Goal: Task Accomplishment & Management: Complete application form

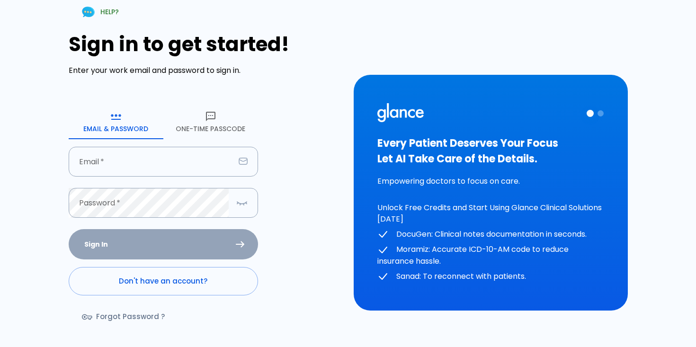
click at [336, 76] on div "Sign in to get started! Enter your work email and password to sign in. Email & …" at bounding box center [206, 185] width 274 height 305
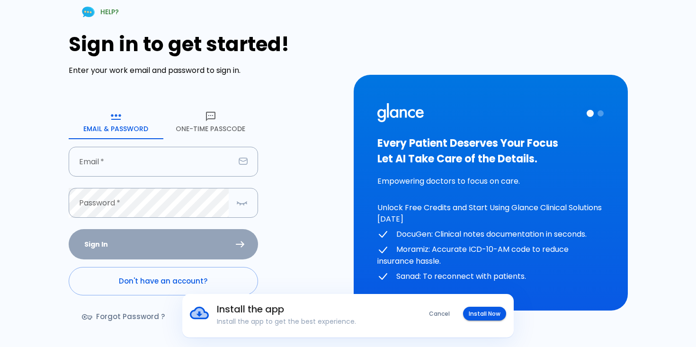
click at [514, 14] on div "HELP? Sign in to get started! Enter your work email and password to sign in. Em…" at bounding box center [342, 187] width 684 height 397
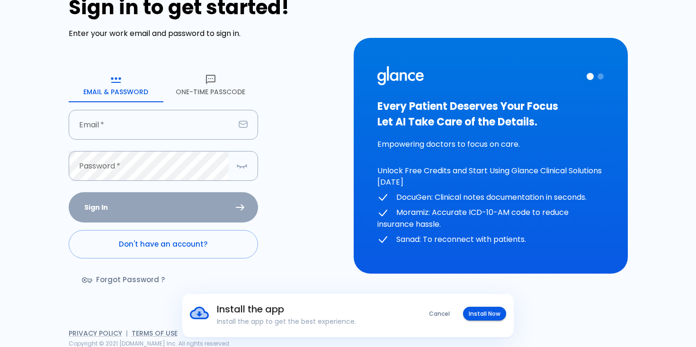
scroll to position [38, 0]
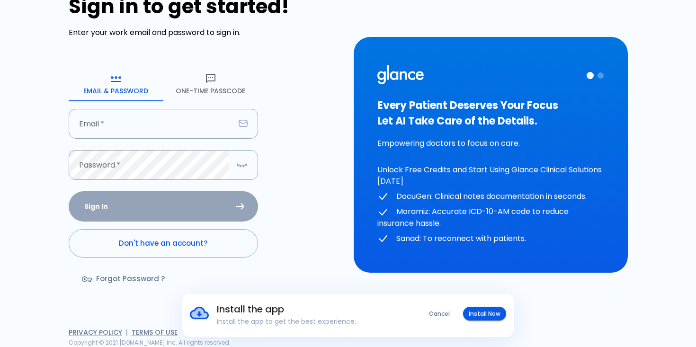
click at [605, 78] on div "Every Patient Deserves Your Focus Let AI Take Care of the Details. Empowering d…" at bounding box center [491, 155] width 274 height 236
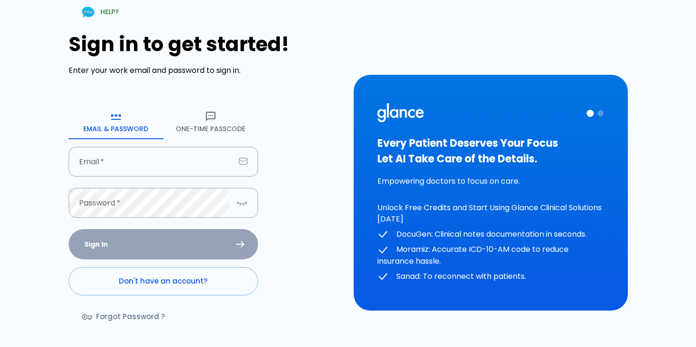
click at [357, 131] on div "Every Patient Deserves Your Focus Let AI Take Care of the Details. Empowering d…" at bounding box center [491, 193] width 274 height 236
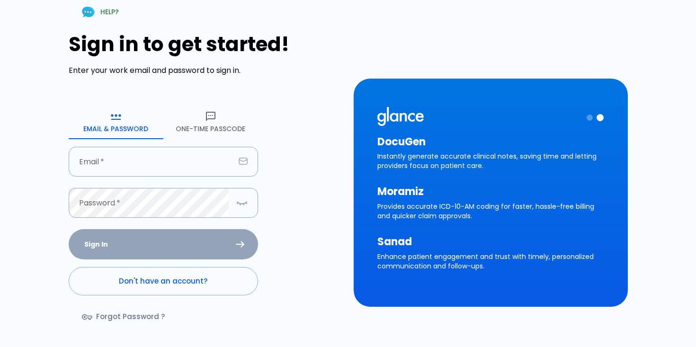
click at [206, 117] on icon "button" at bounding box center [210, 116] width 9 height 9
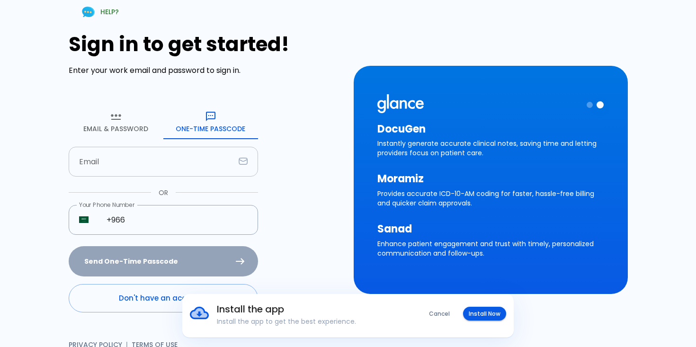
click at [194, 158] on input "text" at bounding box center [152, 162] width 166 height 30
type input "[EMAIL_ADDRESS][PERSON_NAME][DOMAIN_NAME]"
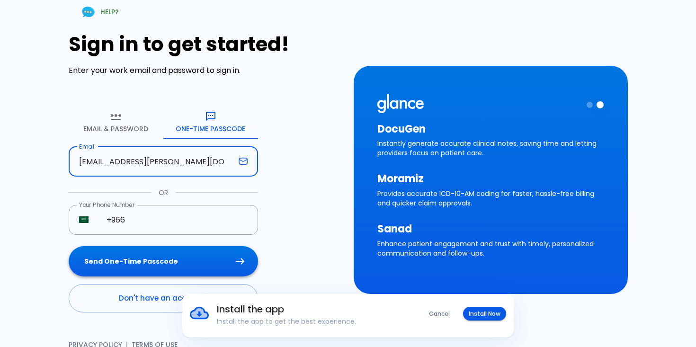
click at [182, 257] on button "Send One-Time Passcode" at bounding box center [163, 261] width 189 height 31
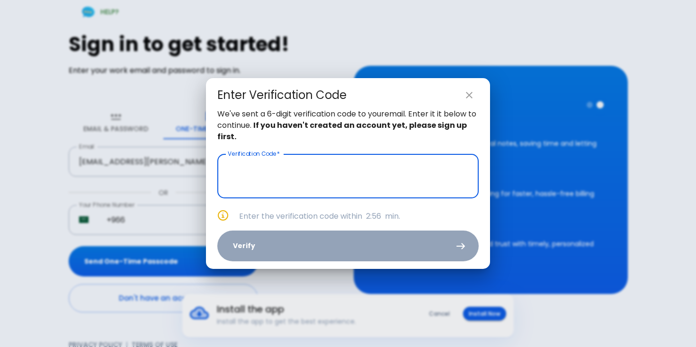
click at [291, 181] on input "text" at bounding box center [347, 176] width 261 height 44
click at [472, 95] on icon "close" at bounding box center [468, 94] width 11 height 11
type input "_ _ _ _ _ _"
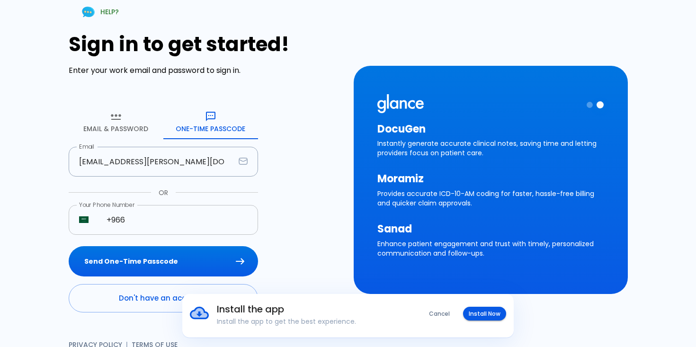
click at [224, 209] on input "+966" at bounding box center [177, 220] width 162 height 30
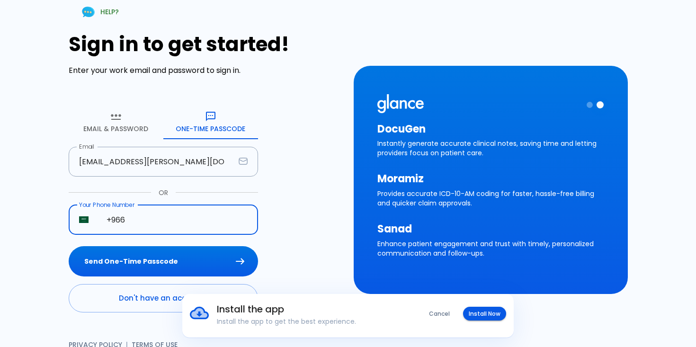
click at [212, 214] on input "+966" at bounding box center [177, 220] width 162 height 30
type input "+966 54 929 8671"
click at [202, 258] on button "Send One-Time Passcode" at bounding box center [163, 261] width 189 height 31
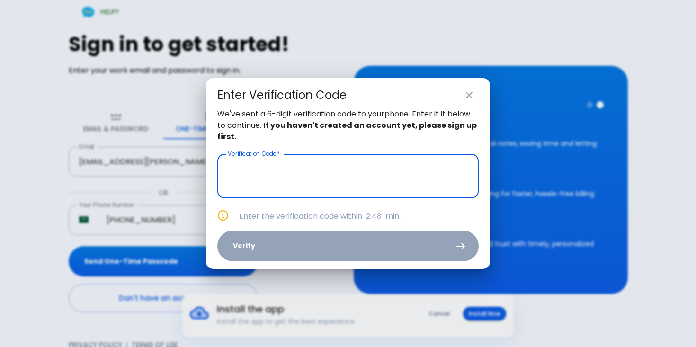
click at [469, 97] on icon "close" at bounding box center [469, 95] width 7 height 7
type input "_ _ _ _ _ _"
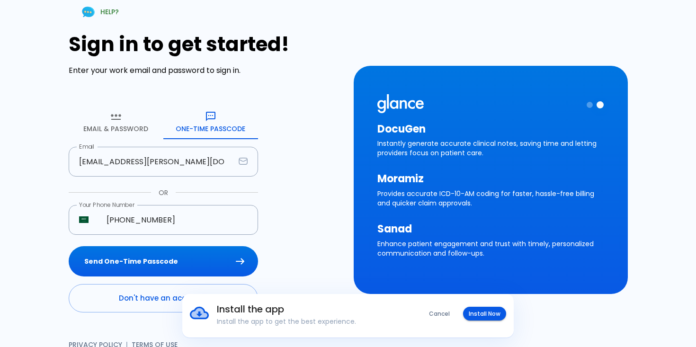
click at [347, 180] on div "DocuGen Instantly generate accurate clinical notes, saving time and letting pro…" at bounding box center [484, 173] width 285 height 239
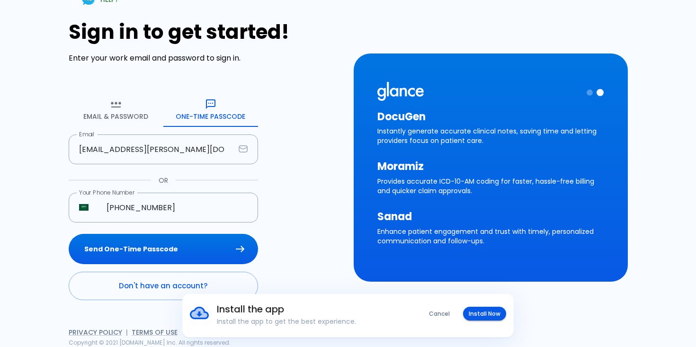
scroll to position [13, 0]
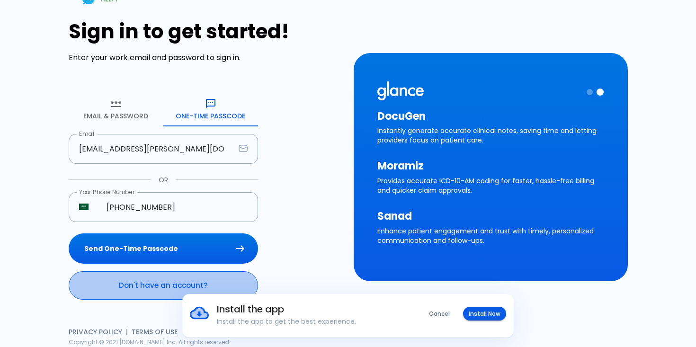
click at [151, 285] on link "Don't have an account?" at bounding box center [163, 285] width 189 height 28
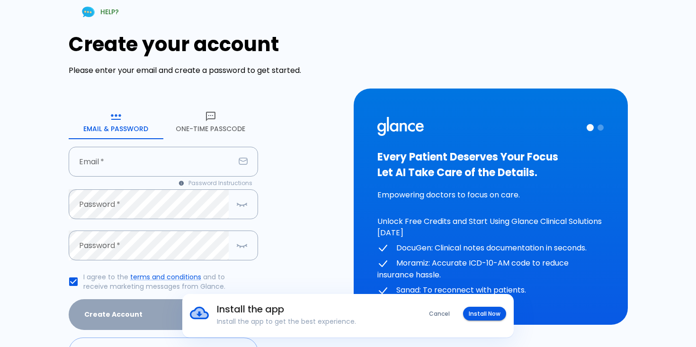
click at [301, 194] on div "Create your account Please enter your email and create a password to get starte…" at bounding box center [206, 199] width 274 height 333
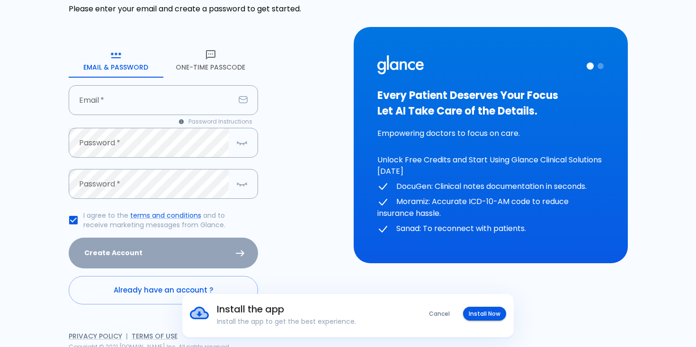
scroll to position [66, 0]
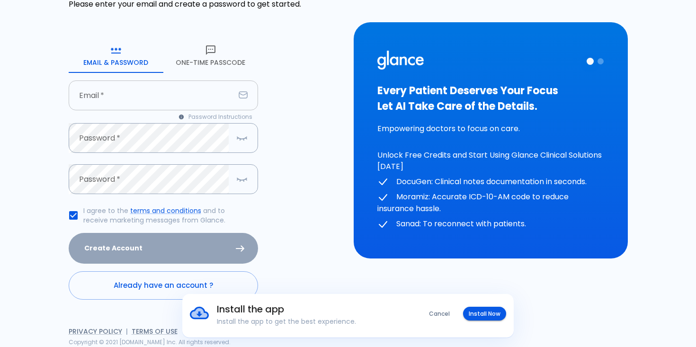
click at [170, 88] on input "text" at bounding box center [152, 95] width 166 height 30
type input "[EMAIL_ADDRESS][PERSON_NAME][DOMAIN_NAME]"
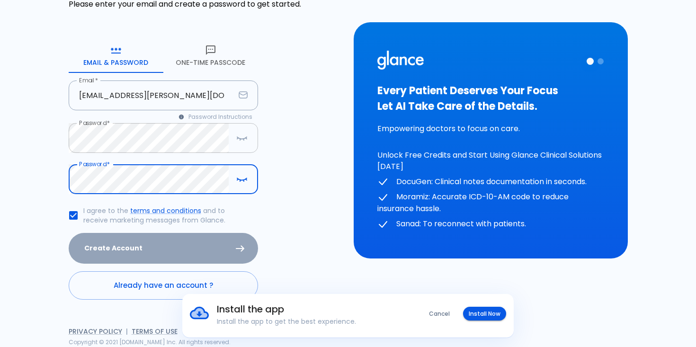
click at [240, 139] on icon "button" at bounding box center [241, 138] width 9 height 2
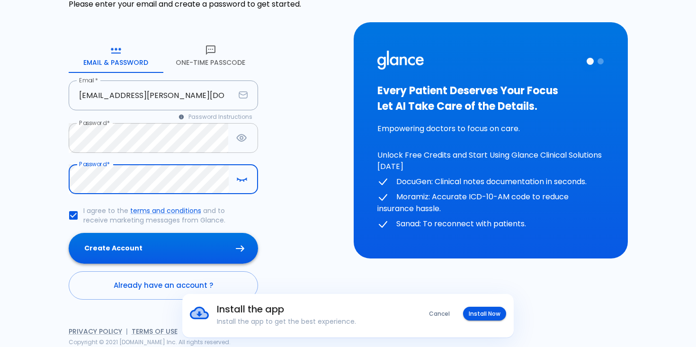
click at [140, 243] on button "Create Account" at bounding box center [163, 248] width 189 height 31
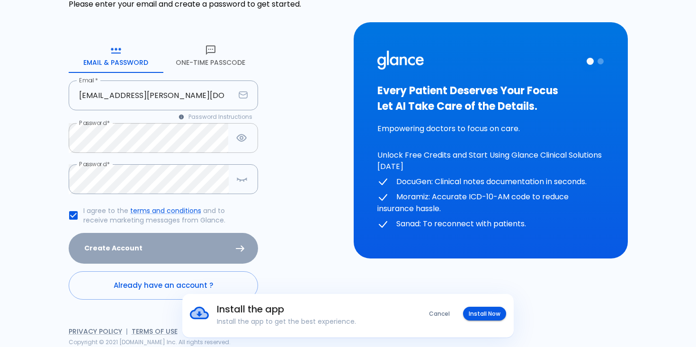
scroll to position [0, 0]
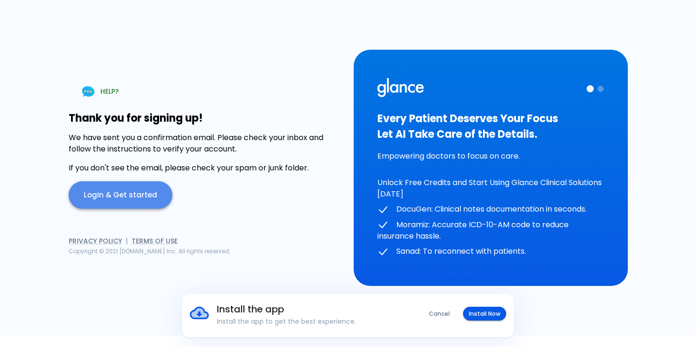
click at [130, 188] on link "Login & Get started" at bounding box center [121, 194] width 104 height 27
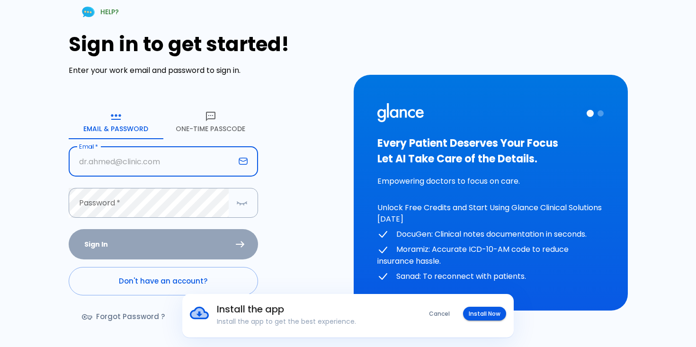
click at [142, 160] on input "text" at bounding box center [152, 162] width 166 height 30
type input "[EMAIL_ADDRESS][PERSON_NAME][DOMAIN_NAME]"
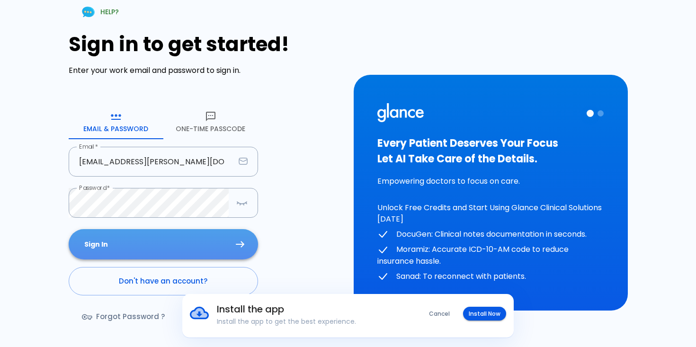
click at [133, 246] on button "Sign In" at bounding box center [163, 244] width 189 height 31
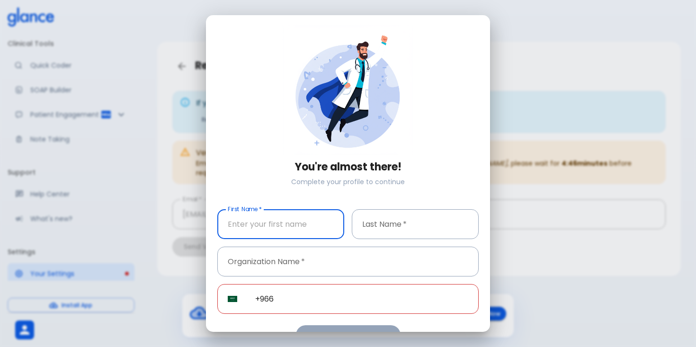
click at [318, 188] on div "You're almost there! Complete your profile to continue" at bounding box center [344, 105] width 269 height 177
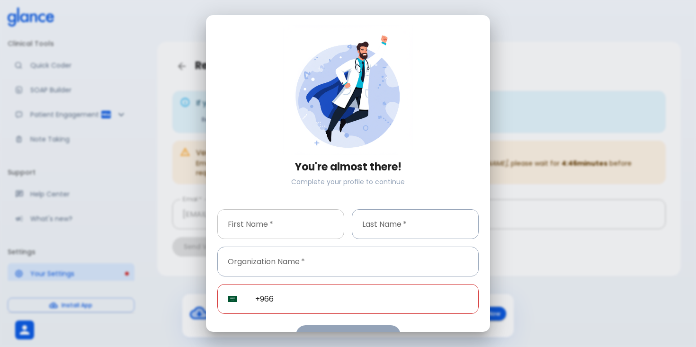
click at [283, 233] on input "text" at bounding box center [280, 224] width 127 height 30
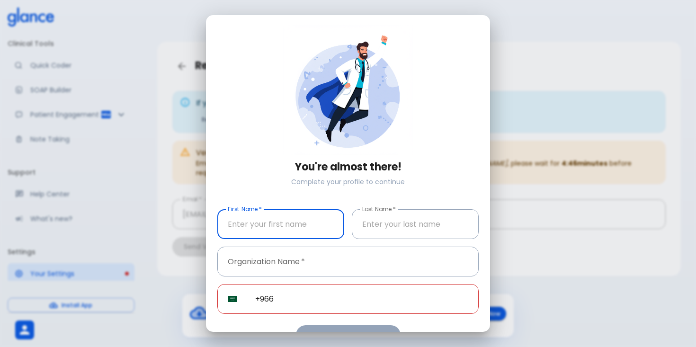
type input "luay"
type input "bakir"
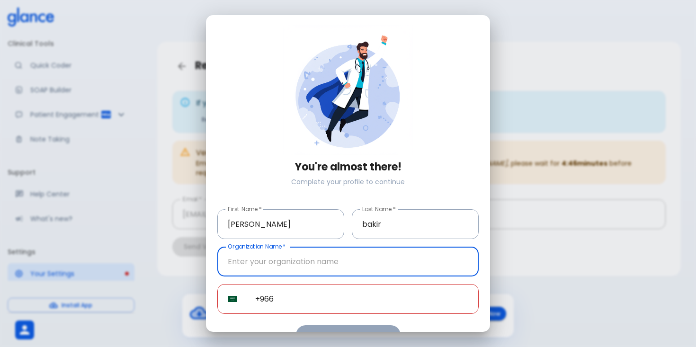
click at [309, 263] on input "text" at bounding box center [347, 262] width 261 height 30
click at [289, 266] on input "text" at bounding box center [347, 262] width 261 height 30
type input "[GEOGRAPHIC_DATA]"
click at [308, 298] on input "+966" at bounding box center [362, 299] width 234 height 30
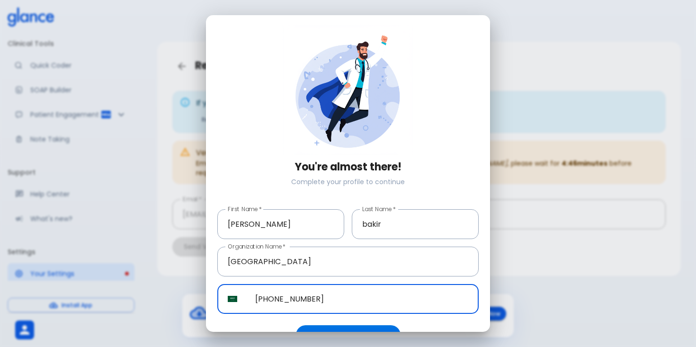
type input "+966 54 929 8671"
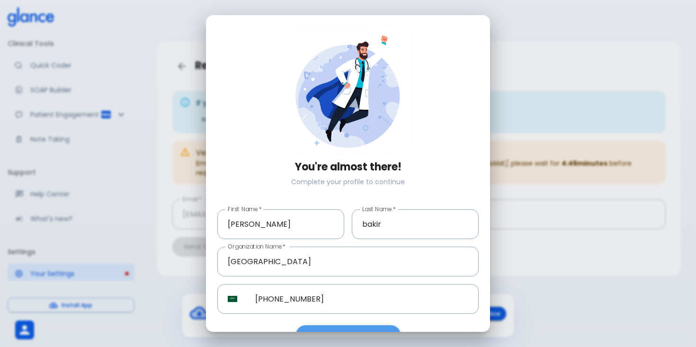
click at [357, 329] on button "Complete Profile" at bounding box center [348, 334] width 105 height 19
click at [448, 144] on div "You're almost there! Complete your profile to continue" at bounding box center [344, 105] width 269 height 177
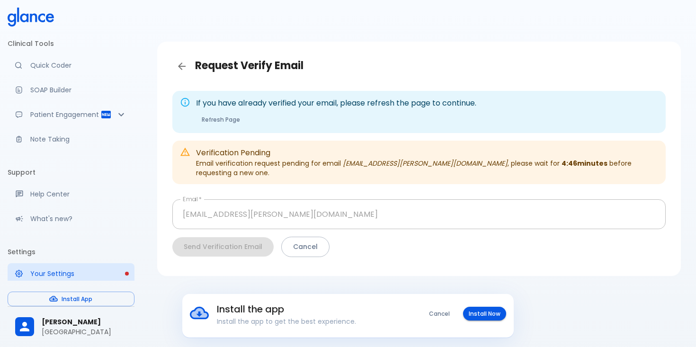
click at [295, 30] on div "Request Verify Email If you have already verified your email, please refresh th…" at bounding box center [419, 185] width 554 height 370
click at [116, 114] on icon "Patient Reports & Referrals" at bounding box center [120, 114] width 11 height 11
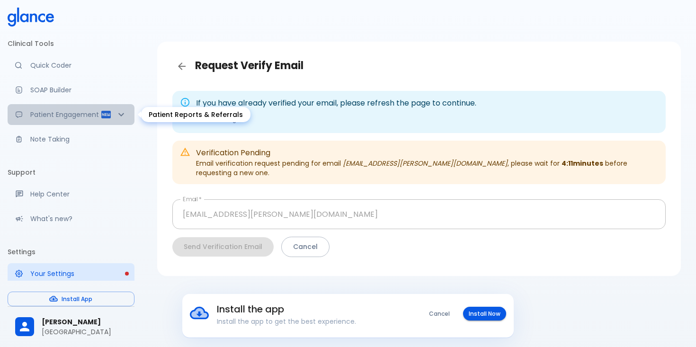
click at [125, 114] on icon "Patient Reports & Referrals" at bounding box center [120, 114] width 11 height 11
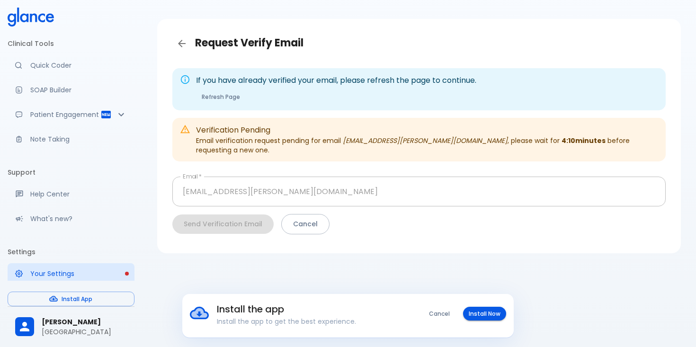
scroll to position [4, 0]
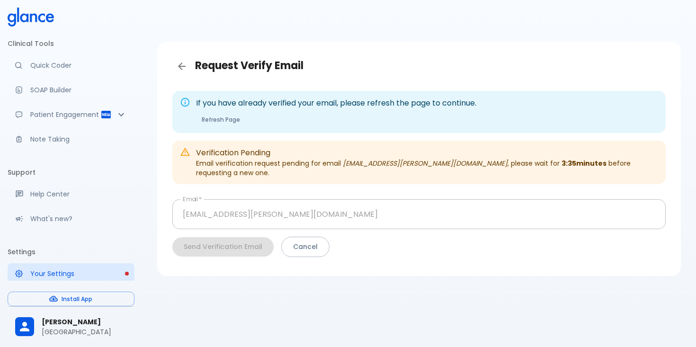
click at [306, 131] on div "If you have already verified your email, please refresh the page to continue. R…" at bounding box center [418, 112] width 493 height 42
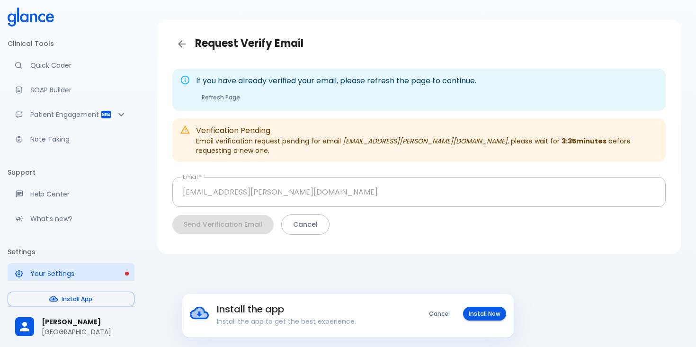
scroll to position [23, 0]
click at [129, 112] on div "Patient Engagement" at bounding box center [71, 114] width 127 height 21
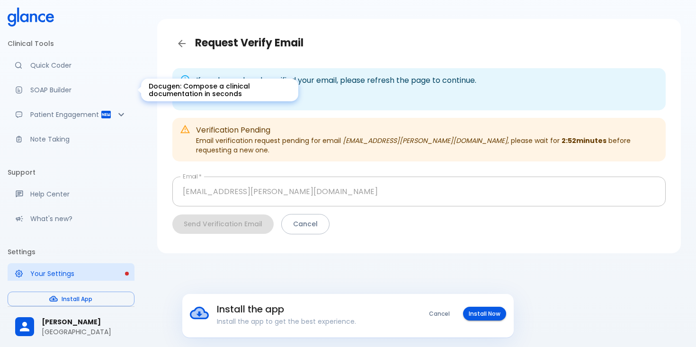
click at [84, 87] on p "SOAP Builder" at bounding box center [78, 89] width 97 height 9
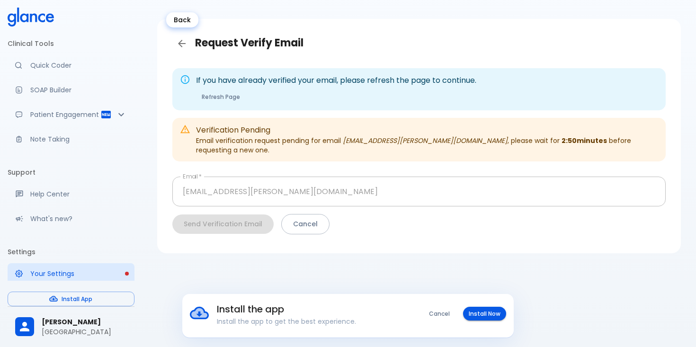
click at [183, 39] on icon "Back" at bounding box center [181, 43] width 11 height 11
click at [306, 218] on button "Cancel" at bounding box center [305, 224] width 48 height 20
click at [300, 260] on div "Request Verify Email If you have already verified your email, please refresh th…" at bounding box center [419, 162] width 554 height 370
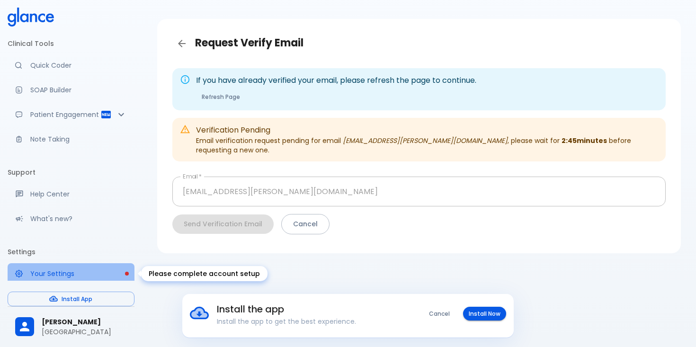
click at [72, 273] on p "Your Settings" at bounding box center [78, 273] width 97 height 9
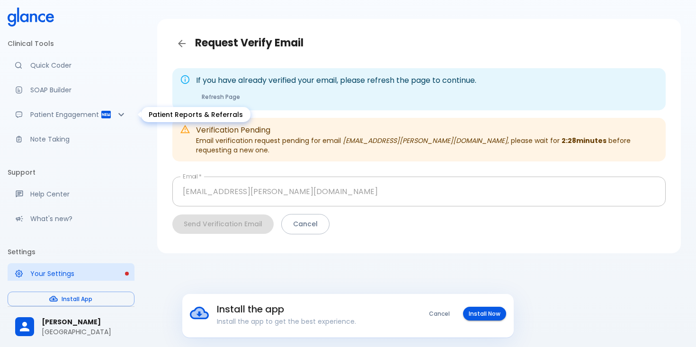
click at [122, 114] on icon "Patient Reports & Referrals" at bounding box center [120, 114] width 11 height 11
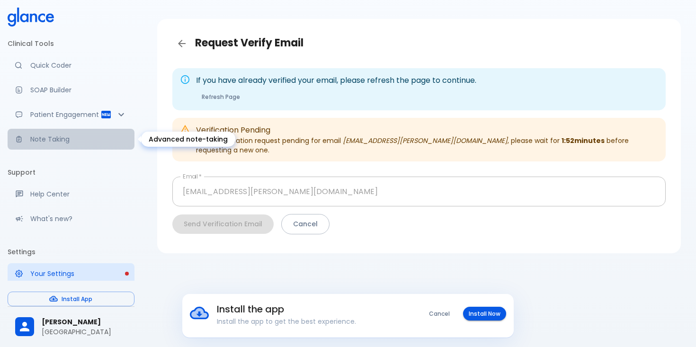
click at [75, 141] on p "Note Taking" at bounding box center [78, 138] width 97 height 9
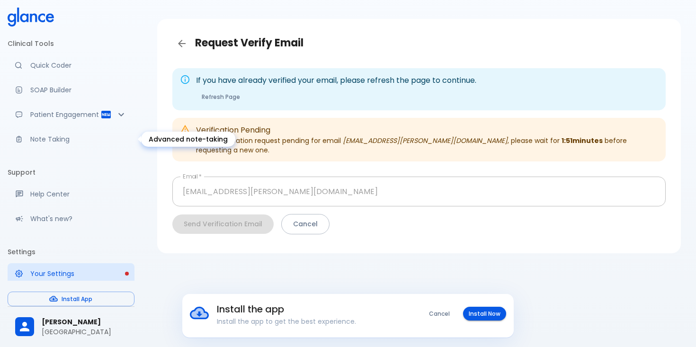
click at [54, 146] on link "Note Taking" at bounding box center [71, 139] width 127 height 21
click at [233, 101] on button "Refresh Page" at bounding box center [221, 97] width 50 height 14
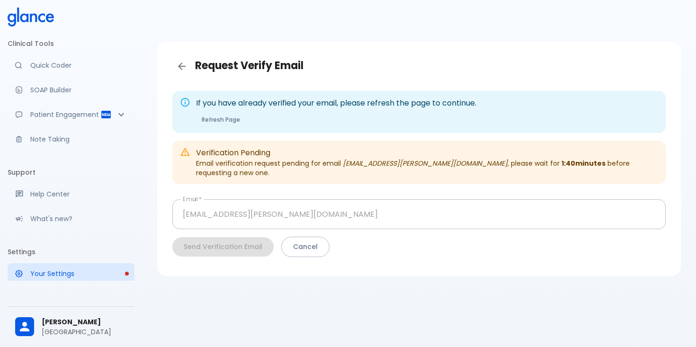
scroll to position [23, 0]
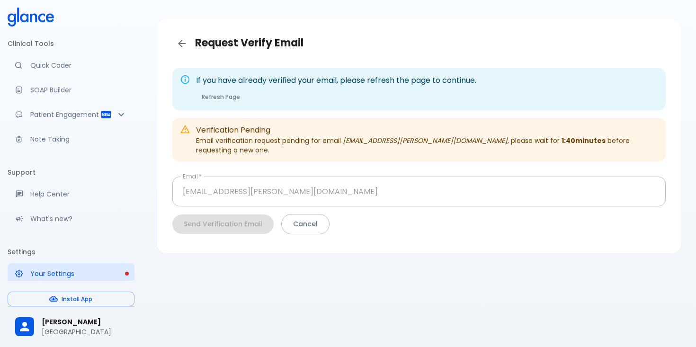
click at [230, 97] on button "Refresh Page" at bounding box center [221, 97] width 50 height 14
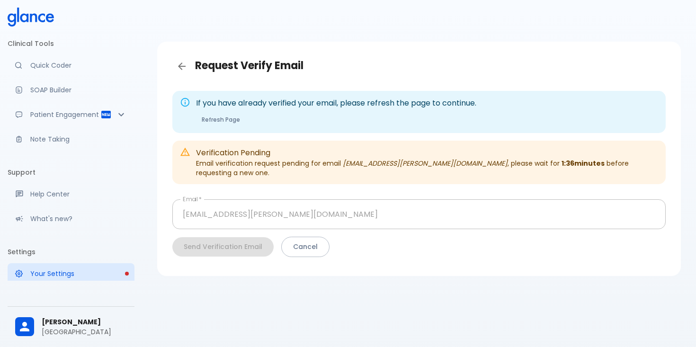
scroll to position [23, 0]
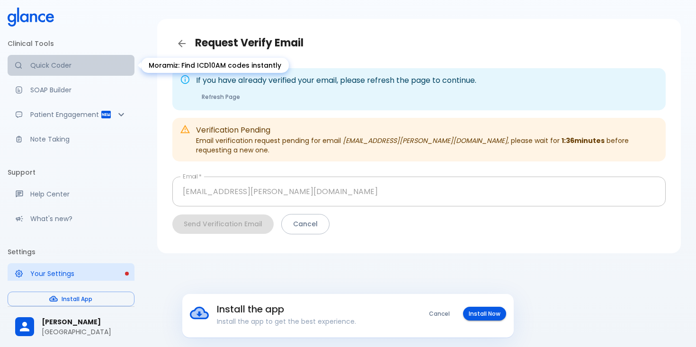
click at [64, 63] on p "Quick Coder" at bounding box center [78, 65] width 97 height 9
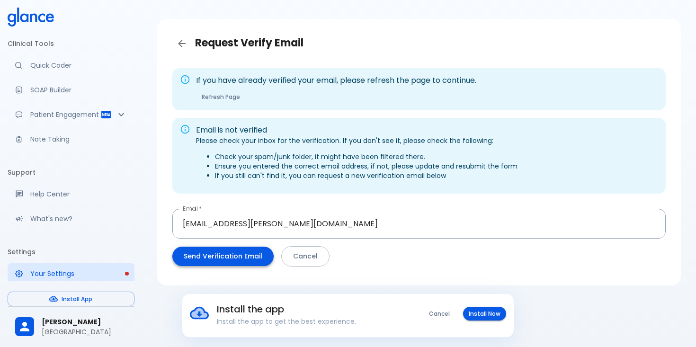
click at [219, 261] on button "Send Verification Email" at bounding box center [222, 256] width 101 height 19
click at [223, 93] on button "Refresh Page" at bounding box center [221, 97] width 50 height 14
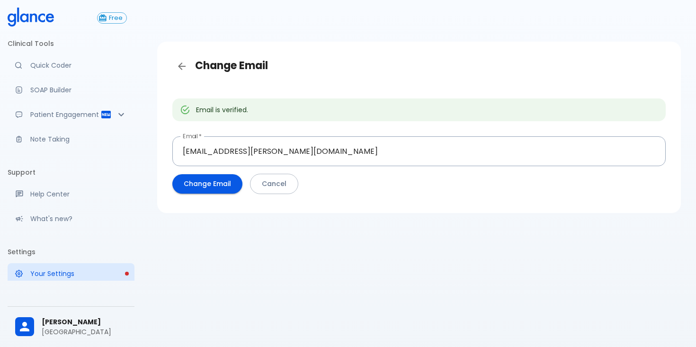
scroll to position [23, 0]
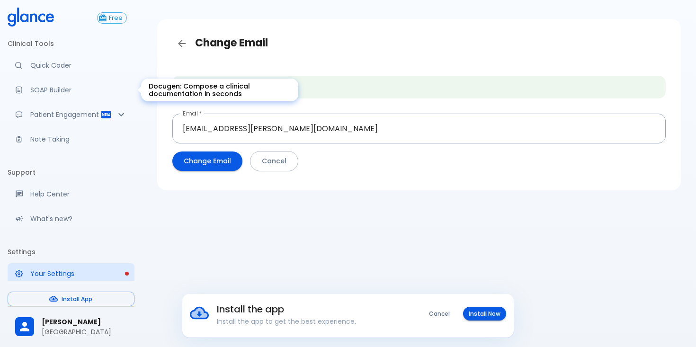
click at [53, 92] on p "SOAP Builder" at bounding box center [78, 89] width 97 height 9
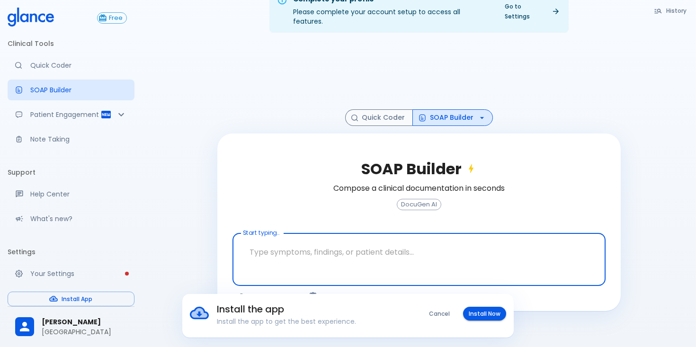
click at [232, 78] on div at bounding box center [418, 75] width 403 height 70
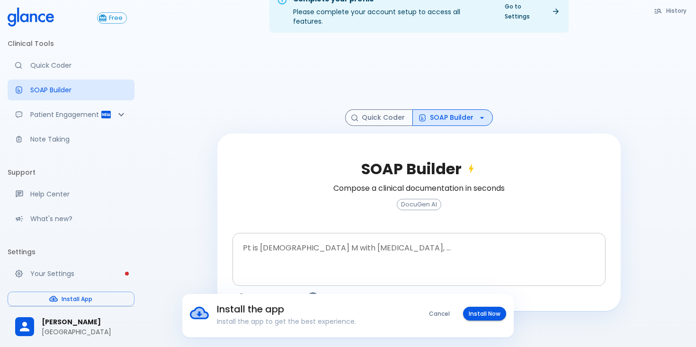
click at [292, 238] on textarea at bounding box center [419, 252] width 360 height 30
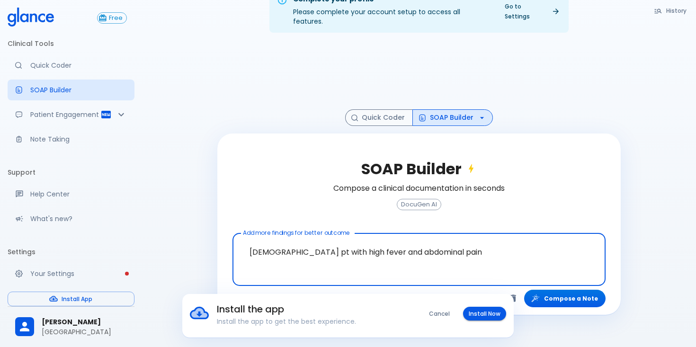
click at [440, 314] on button "Cancel" at bounding box center [439, 314] width 32 height 14
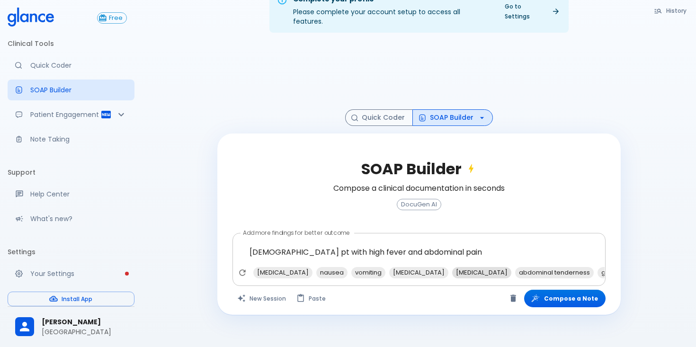
click at [452, 267] on span "[MEDICAL_DATA]" at bounding box center [481, 272] width 59 height 11
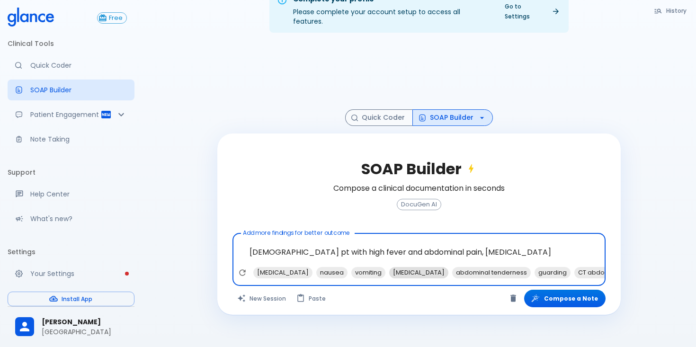
click at [389, 267] on span "[MEDICAL_DATA]" at bounding box center [418, 272] width 59 height 11
type textarea "[DEMOGRAPHIC_DATA] pt with high fever and abdominal pain, [MEDICAL_DATA], [MEDI…"
click at [561, 290] on button "Compose a Note" at bounding box center [564, 299] width 81 height 18
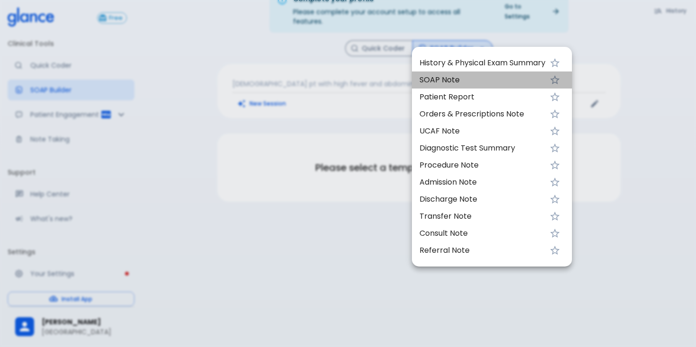
click at [485, 78] on span "SOAP Note" at bounding box center [482, 79] width 126 height 11
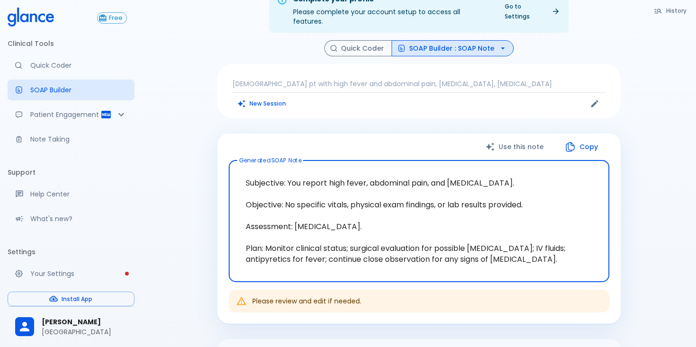
click at [412, 133] on div "Use this note Copy Generated SOAP Note Subjective: You report high fever, abdom…" at bounding box center [418, 228] width 403 height 190
click at [397, 168] on textarea "Subjective: You report high fever, abdominal pain, and [MEDICAL_DATA]. Objectiv…" at bounding box center [418, 221] width 367 height 106
click at [388, 141] on div "Use this note Copy" at bounding box center [419, 146] width 381 height 19
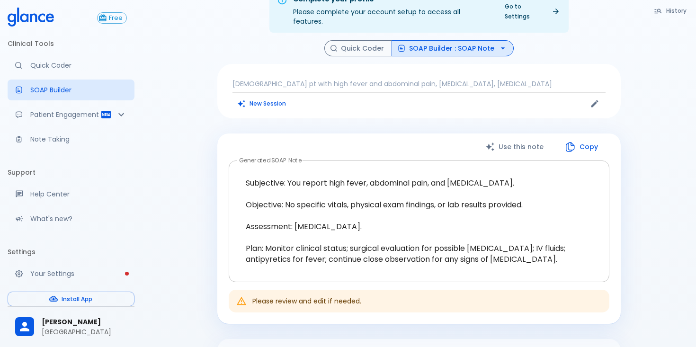
click at [404, 249] on textarea "Subjective: You report high fever, abdominal pain, and [MEDICAL_DATA]. Objectiv…" at bounding box center [418, 221] width 367 height 106
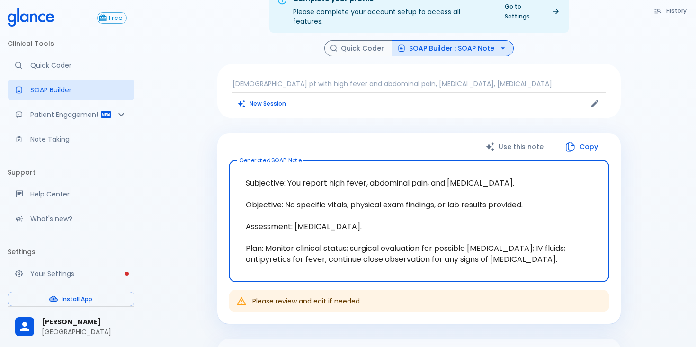
click at [429, 290] on div "Please review and edit if needed." at bounding box center [419, 301] width 381 height 23
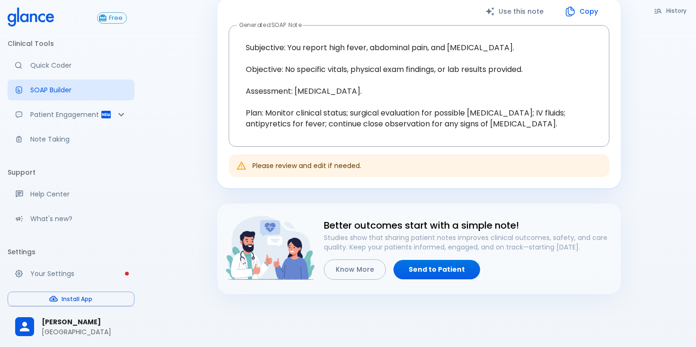
scroll to position [155, 0]
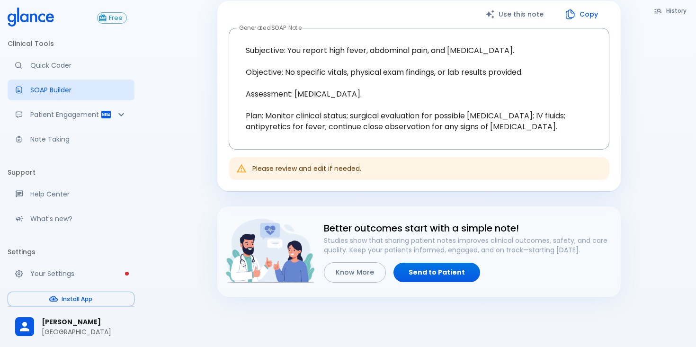
click at [500, 205] on div "Better outcomes start with a simple note! Studies show that sharing patient not…" at bounding box center [461, 243] width 304 height 77
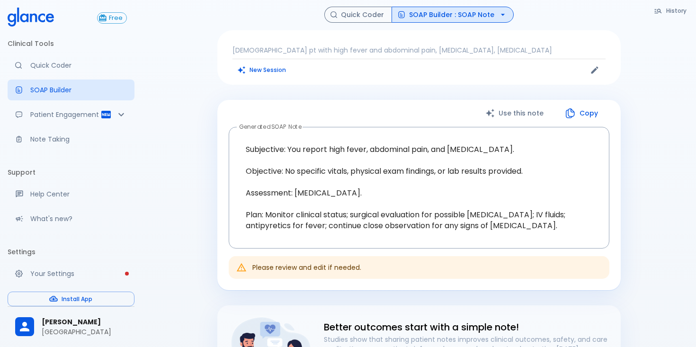
scroll to position [23, 0]
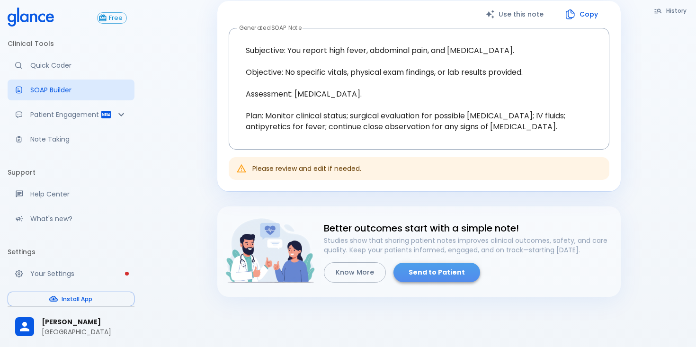
click at [438, 263] on link "Send to Patient" at bounding box center [436, 272] width 87 height 19
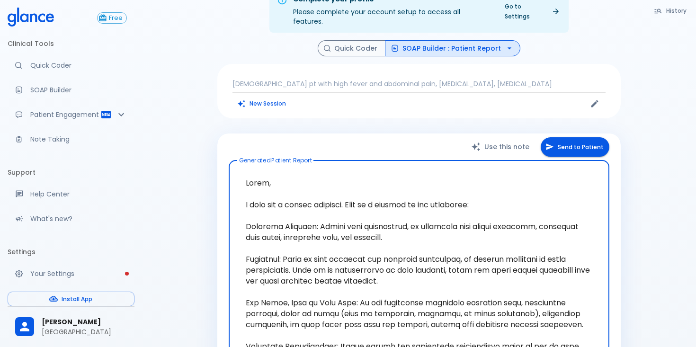
click at [210, 153] on div "History Quick Coder SOAP Builder : Patient Report [DEMOGRAPHIC_DATA] pt with hi…" at bounding box center [419, 247] width 426 height 414
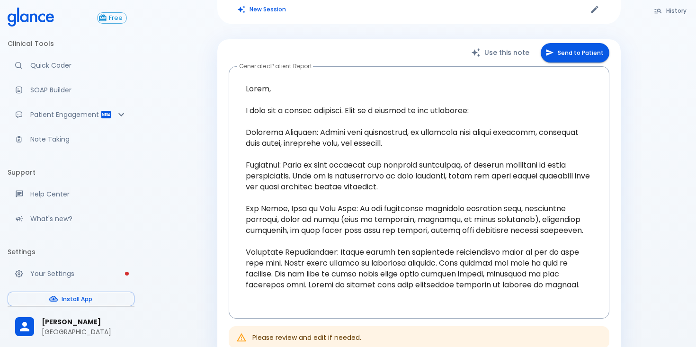
scroll to position [117, 0]
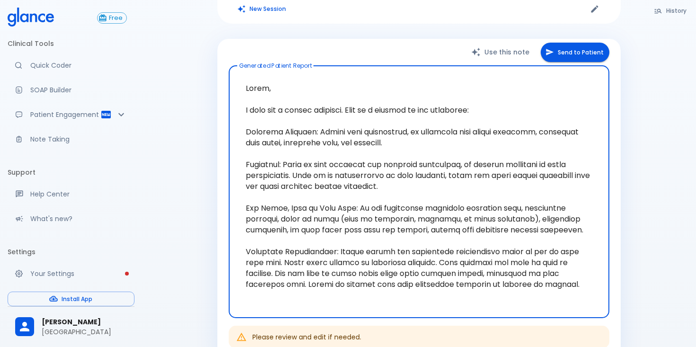
click at [255, 151] on textarea at bounding box center [418, 191] width 367 height 237
click at [121, 113] on icon "Patient Reports & Referrals" at bounding box center [120, 114] width 11 height 11
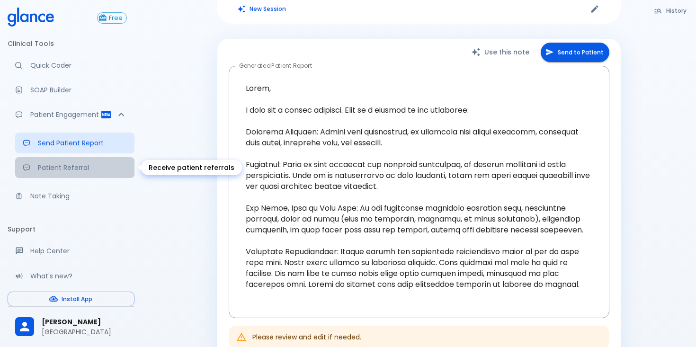
click at [97, 168] on p "Patient Referral" at bounding box center [82, 167] width 89 height 9
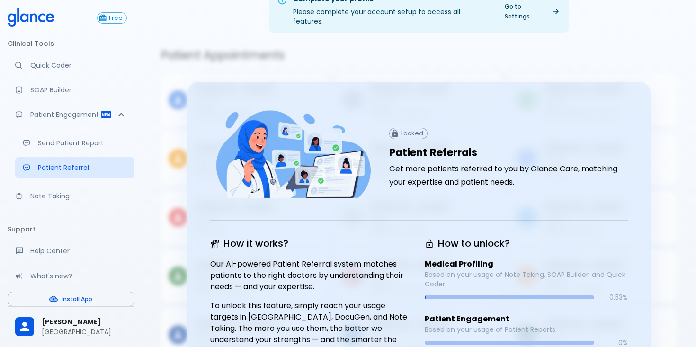
click at [256, 93] on div at bounding box center [288, 152] width 179 height 119
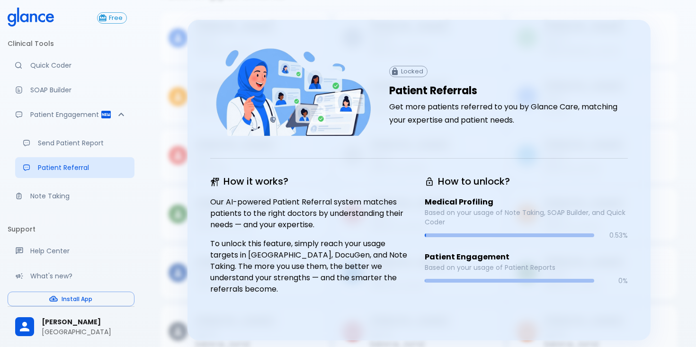
scroll to position [97, 0]
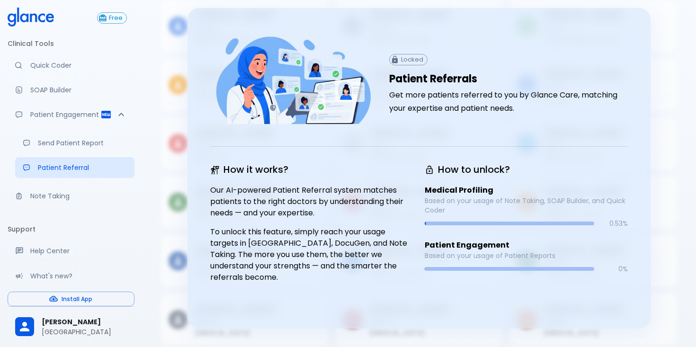
click at [175, 138] on icon at bounding box center [177, 143] width 11 height 11
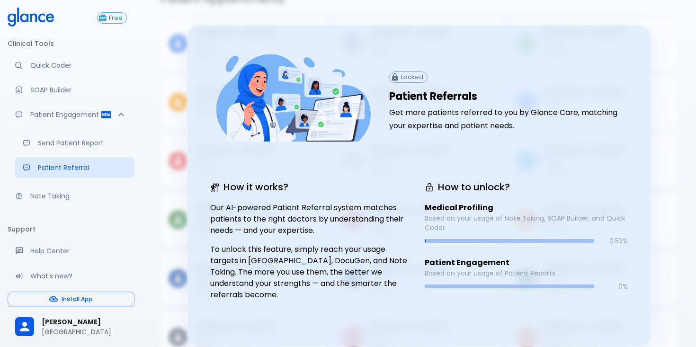
scroll to position [78, 0]
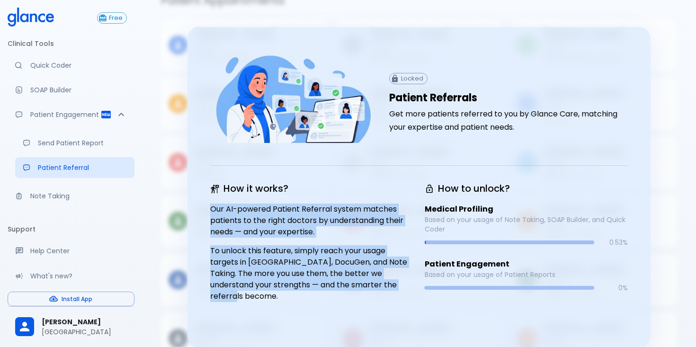
drag, startPoint x: 402, startPoint y: 276, endPoint x: 210, endPoint y: 195, distance: 208.7
click at [210, 195] on div "How it works? Our AI-powered Patient Referral system matches patients to the ri…" at bounding box center [306, 239] width 214 height 140
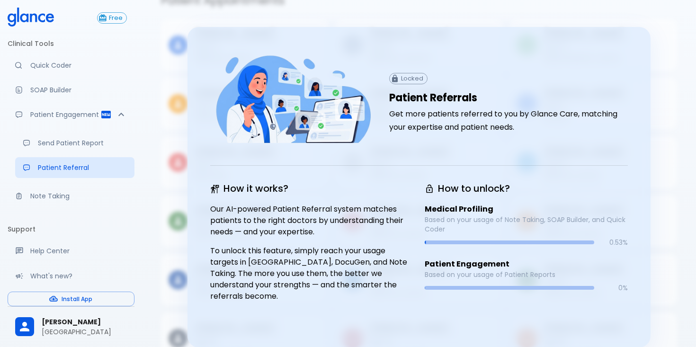
click at [328, 181] on h6 "How it works?" at bounding box center [311, 188] width 203 height 15
click at [338, 181] on h6 "How it works?" at bounding box center [311, 188] width 203 height 15
click at [263, 254] on p "To unlock this feature, simply reach your usage targets in [GEOGRAPHIC_DATA], D…" at bounding box center [311, 273] width 203 height 57
copy p "Moramiz"
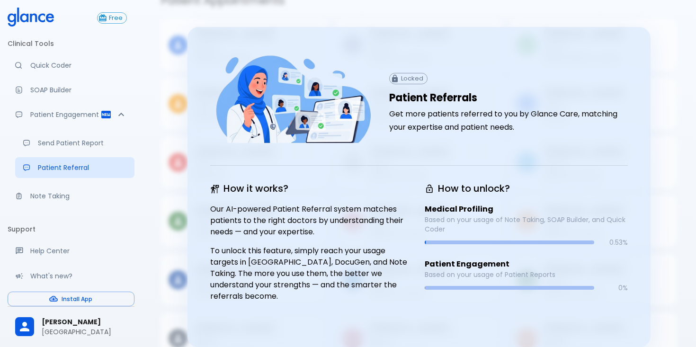
click at [302, 254] on p "To unlock this feature, simply reach your usage targets in [GEOGRAPHIC_DATA], D…" at bounding box center [311, 273] width 203 height 57
copy p "DocuGen"
click at [655, 171] on p "[MEDICAL_DATA]" at bounding box center [606, 175] width 125 height 9
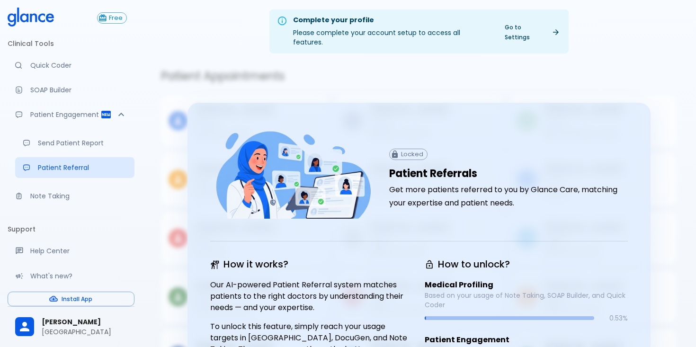
scroll to position [0, 0]
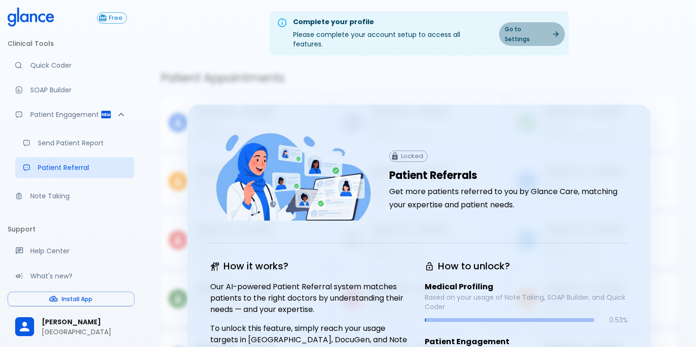
click at [535, 32] on link "Go to Settings" at bounding box center [532, 34] width 66 height 24
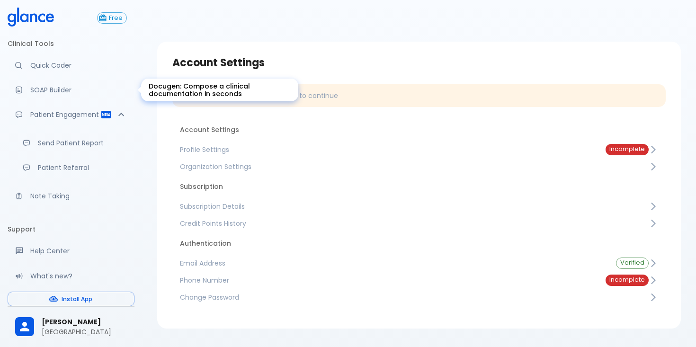
click at [65, 87] on p "SOAP Builder" at bounding box center [78, 89] width 97 height 9
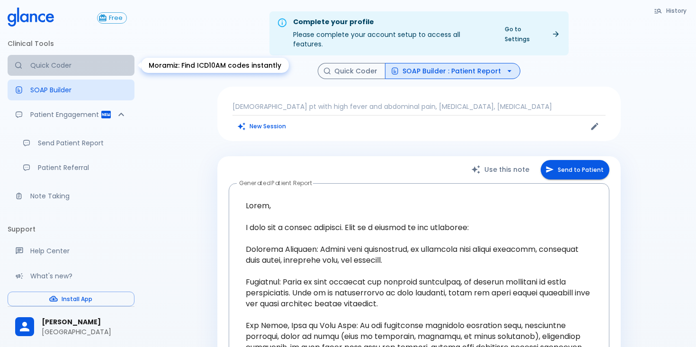
click at [59, 61] on p "Quick Coder" at bounding box center [78, 65] width 97 height 9
